Goal: Check status: Check status

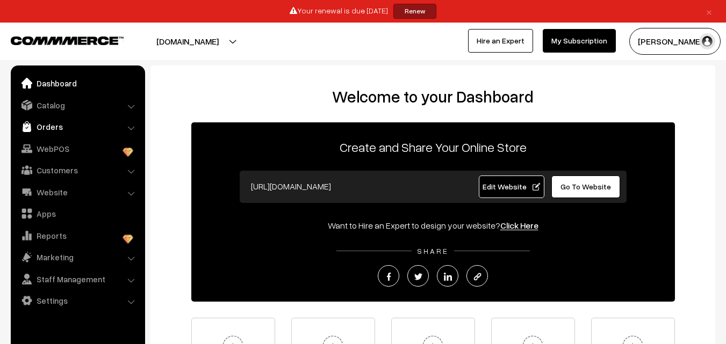
click at [59, 129] on link "Orders" at bounding box center [77, 126] width 128 height 19
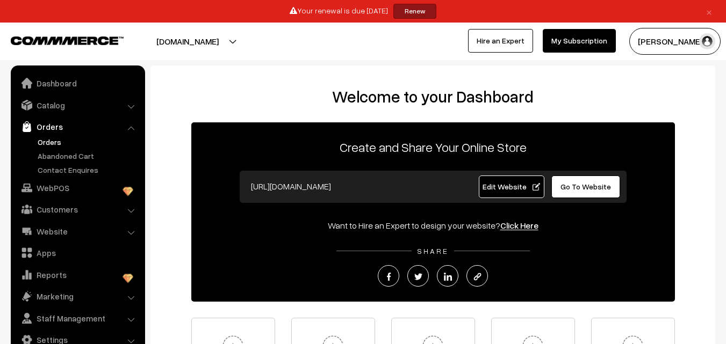
click at [55, 139] on link "Orders" at bounding box center [88, 141] width 106 height 11
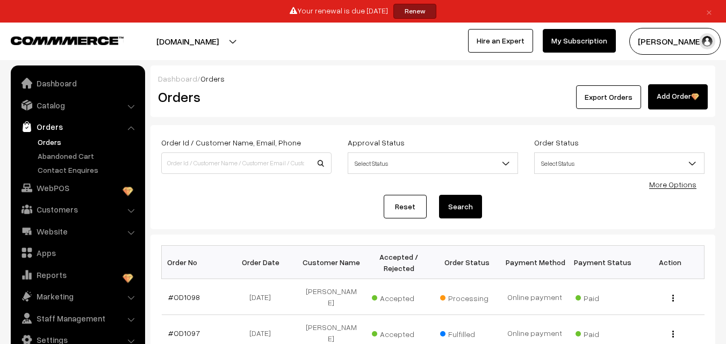
scroll to position [54, 0]
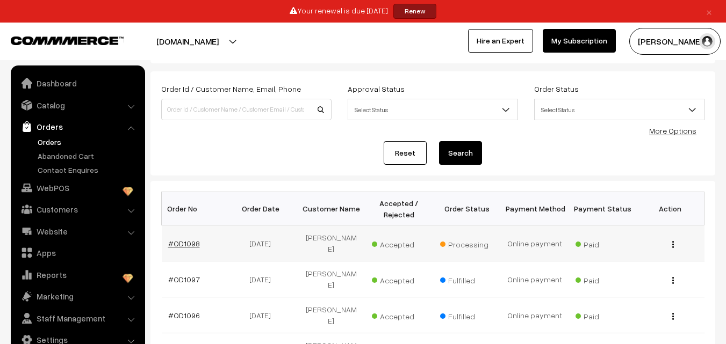
click at [188, 239] on link "#OD1098" at bounding box center [184, 243] width 32 height 9
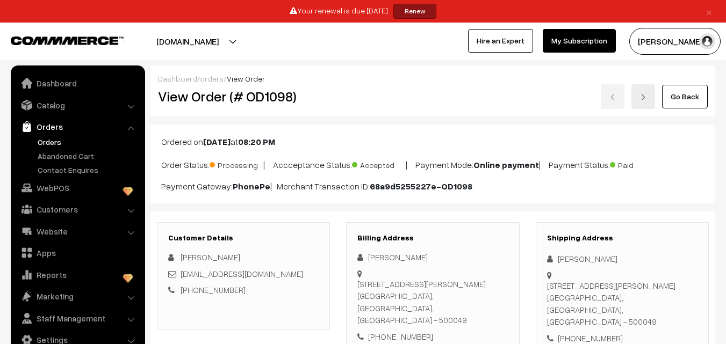
scroll to position [54, 0]
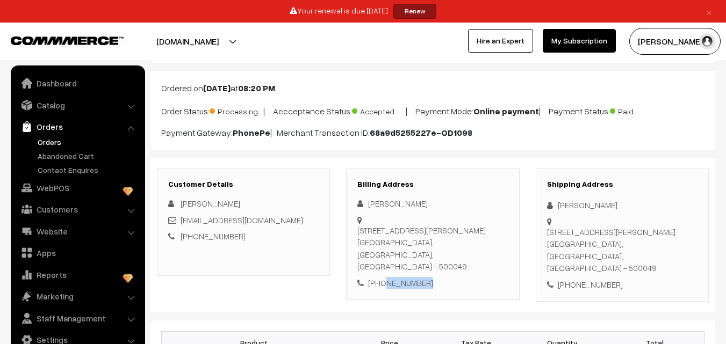
drag, startPoint x: 387, startPoint y: 270, endPoint x: 448, endPoint y: 274, distance: 61.4
click at [448, 277] on div "[PHONE_NUMBER]" at bounding box center [432, 283] width 150 height 12
copy div "9916024410"
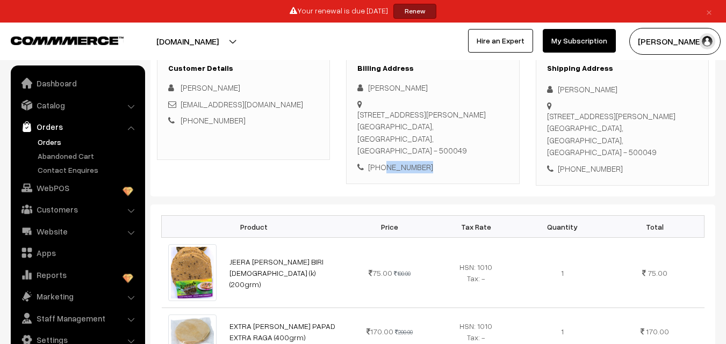
scroll to position [161, 0]
